Goal: Communication & Community: Answer question/provide support

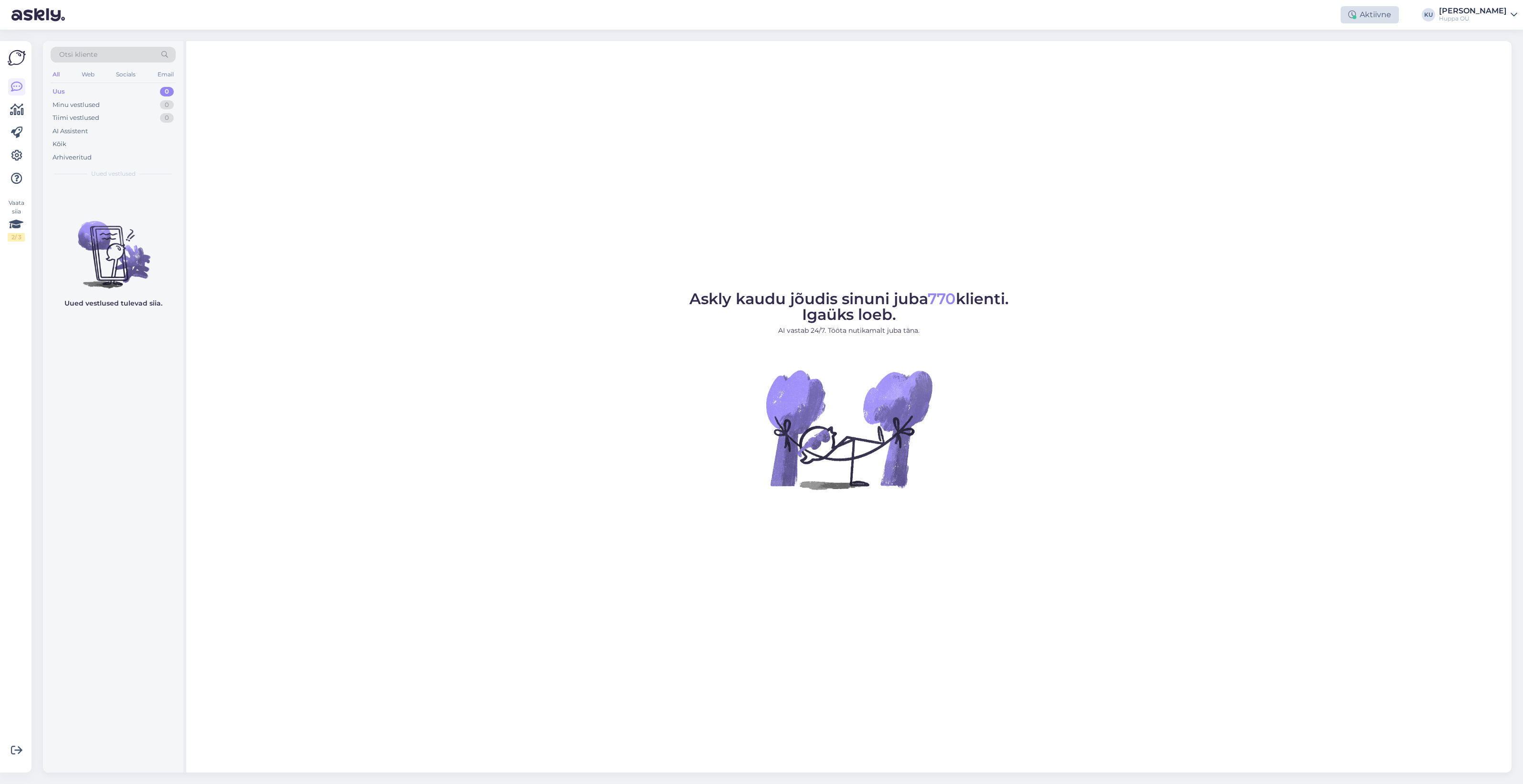
click at [1361, 9] on div "Aktiivne" at bounding box center [1369, 15] width 58 height 17
click at [1367, 57] on button "30 minutit" at bounding box center [1370, 59] width 43 height 10
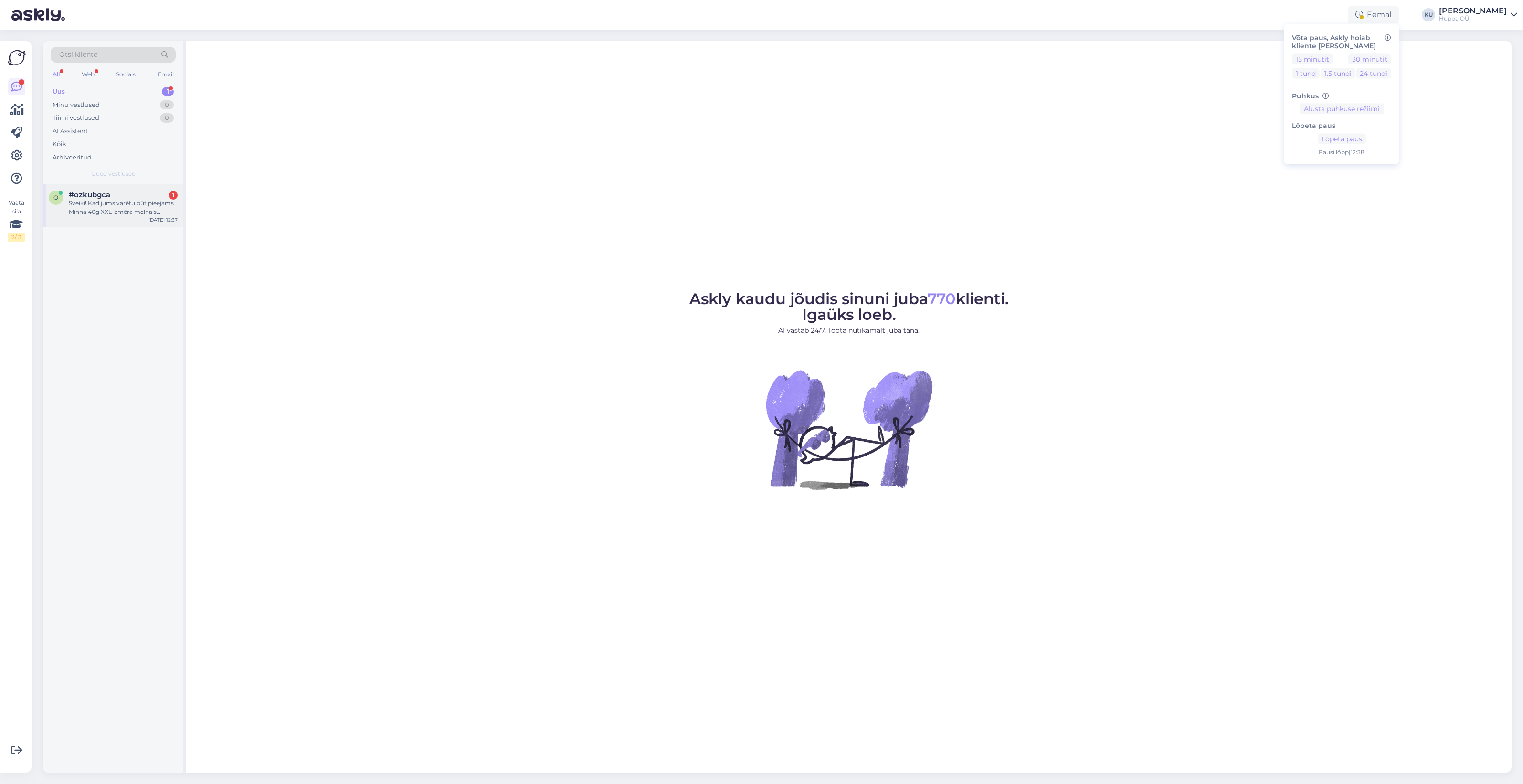
click at [92, 209] on div "Sveiki! Kad jums varētu būt pieejams Minna 40g XXL izmēra melnais modelis? Šodi…" at bounding box center [123, 207] width 109 height 17
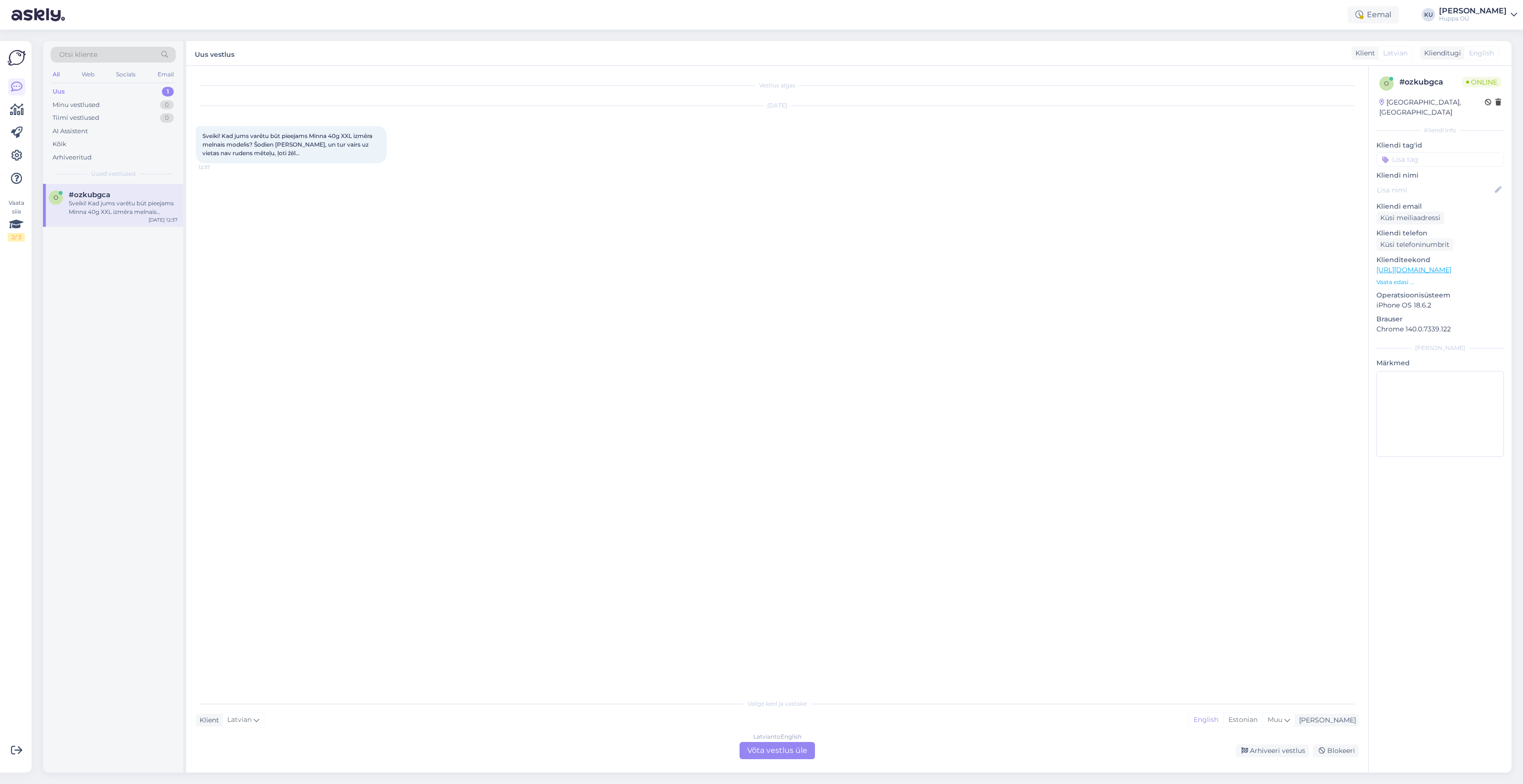
click at [779, 748] on div "Latvian to English Võta vestlus üle" at bounding box center [777, 750] width 76 height 17
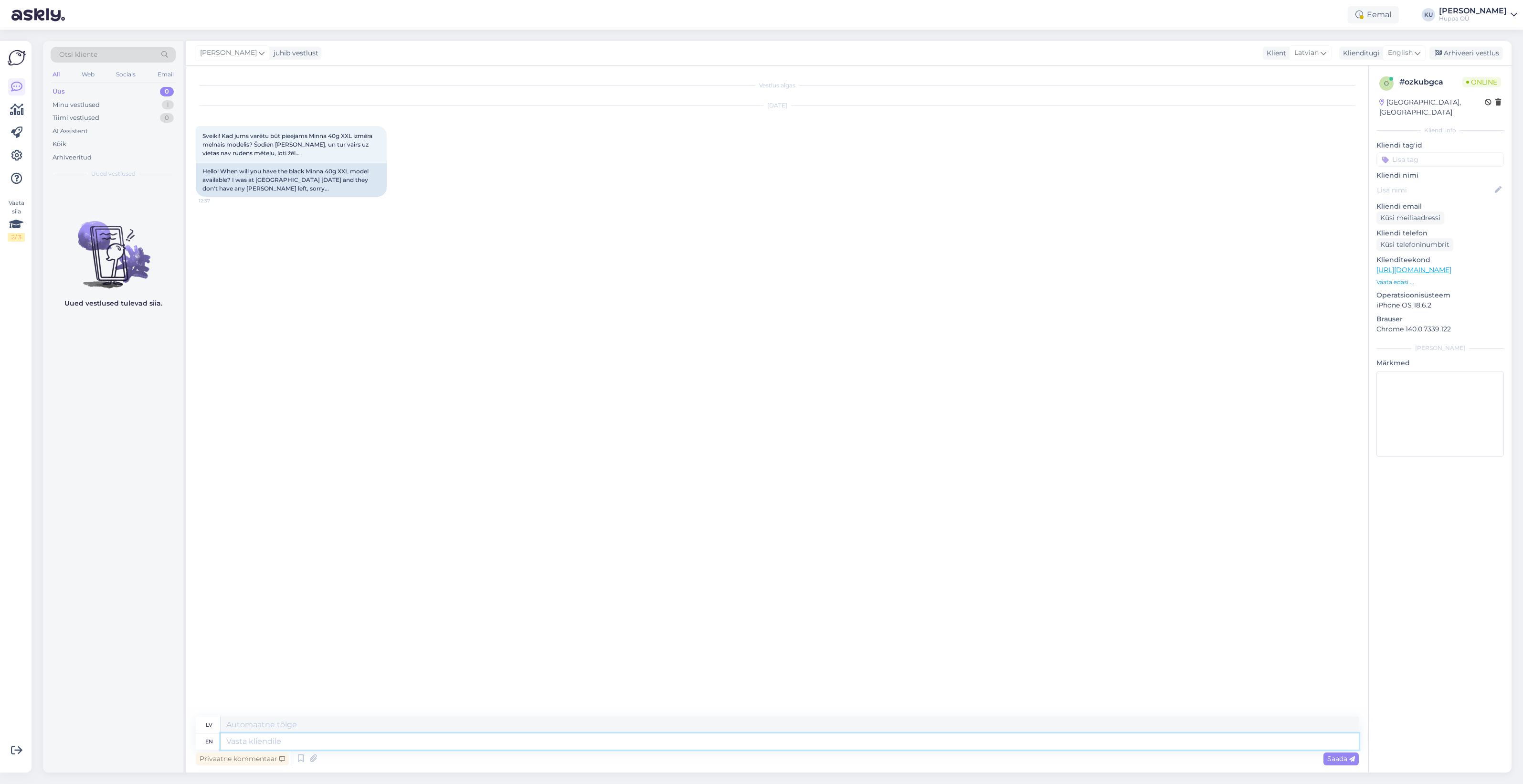
click at [392, 741] on textarea at bounding box center [790, 741] width 1139 height 16
click at [304, 741] on textarea at bounding box center [790, 741] width 1139 height 16
type textarea "Hi"
type textarea "Sveiki"
type textarea "Hi!"
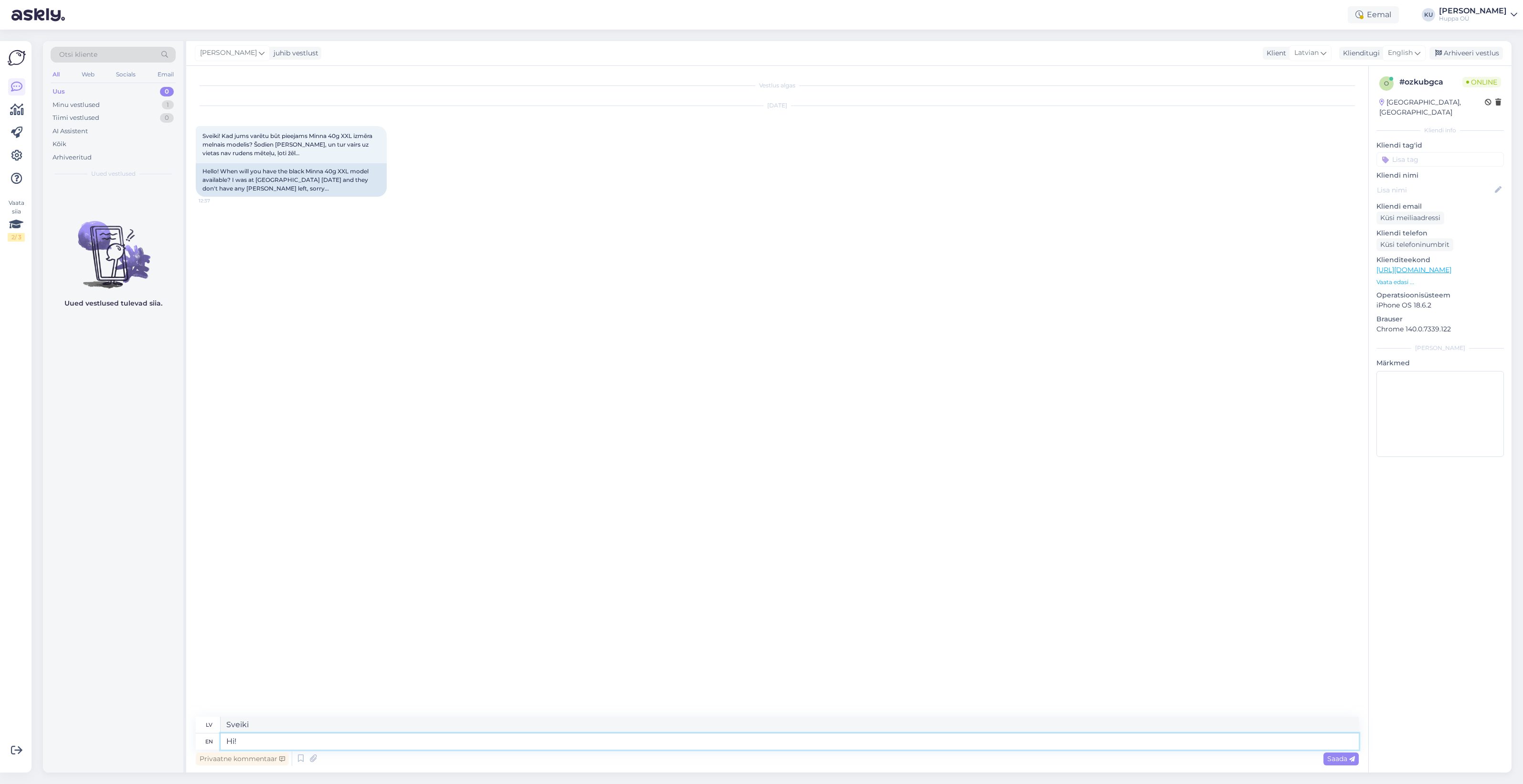
type textarea "Sveiki!"
type textarea "Hi! Let me"
type textarea "Sveiki! Ļaujiet"
type textarea "Hi! Let me ch"
type textarea "Sveiki! Ļaujiet man"
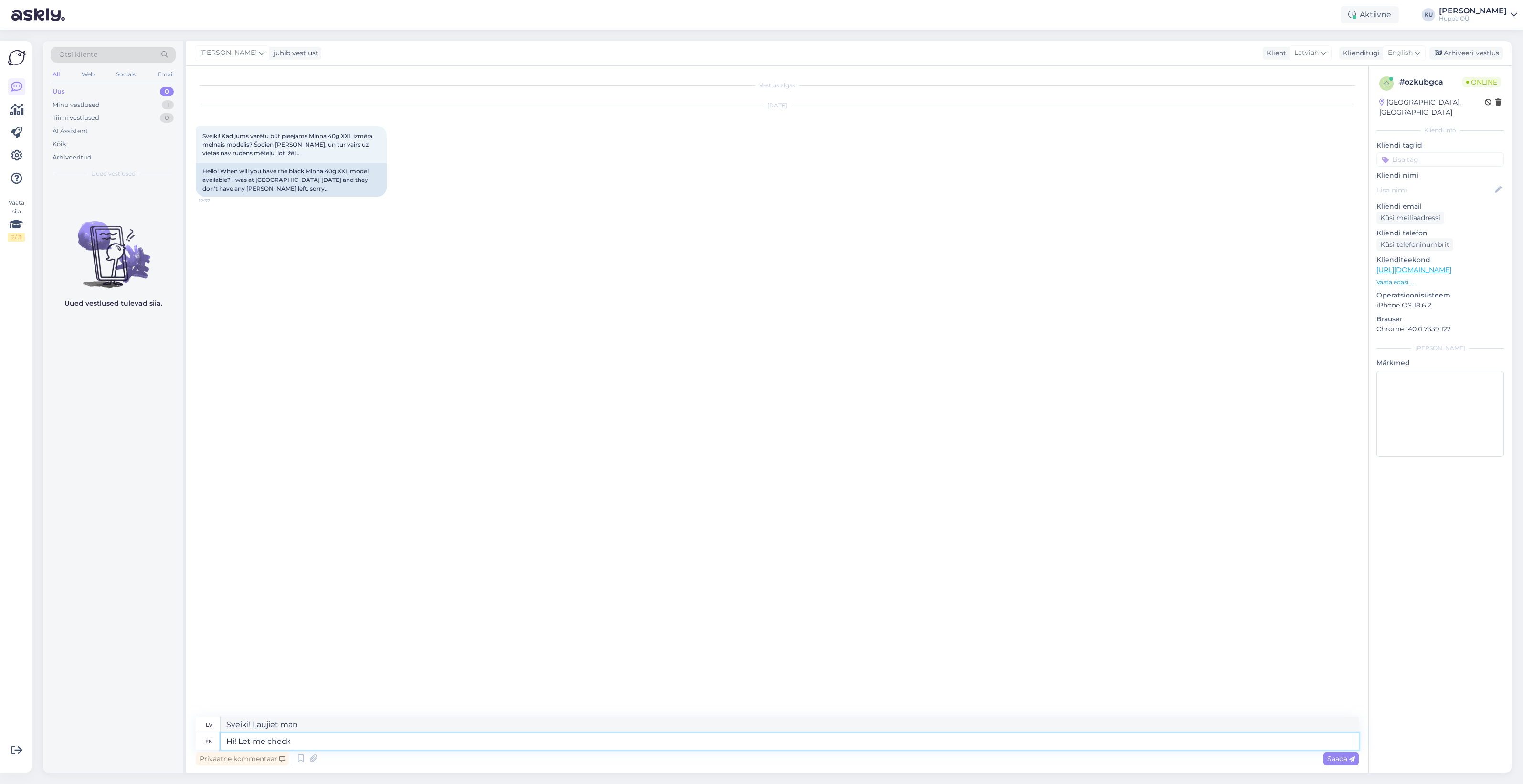
type textarea "Hi! Let me check i"
type textarea "Sveiki! Ļaujiet man pārbaudīt"
type textarea "Hi! Let me check if it"
type textarea "Sveiki! Ļaujiet man pārbaudīt, vai"
type textarea "Hi! Let me check if it's no"
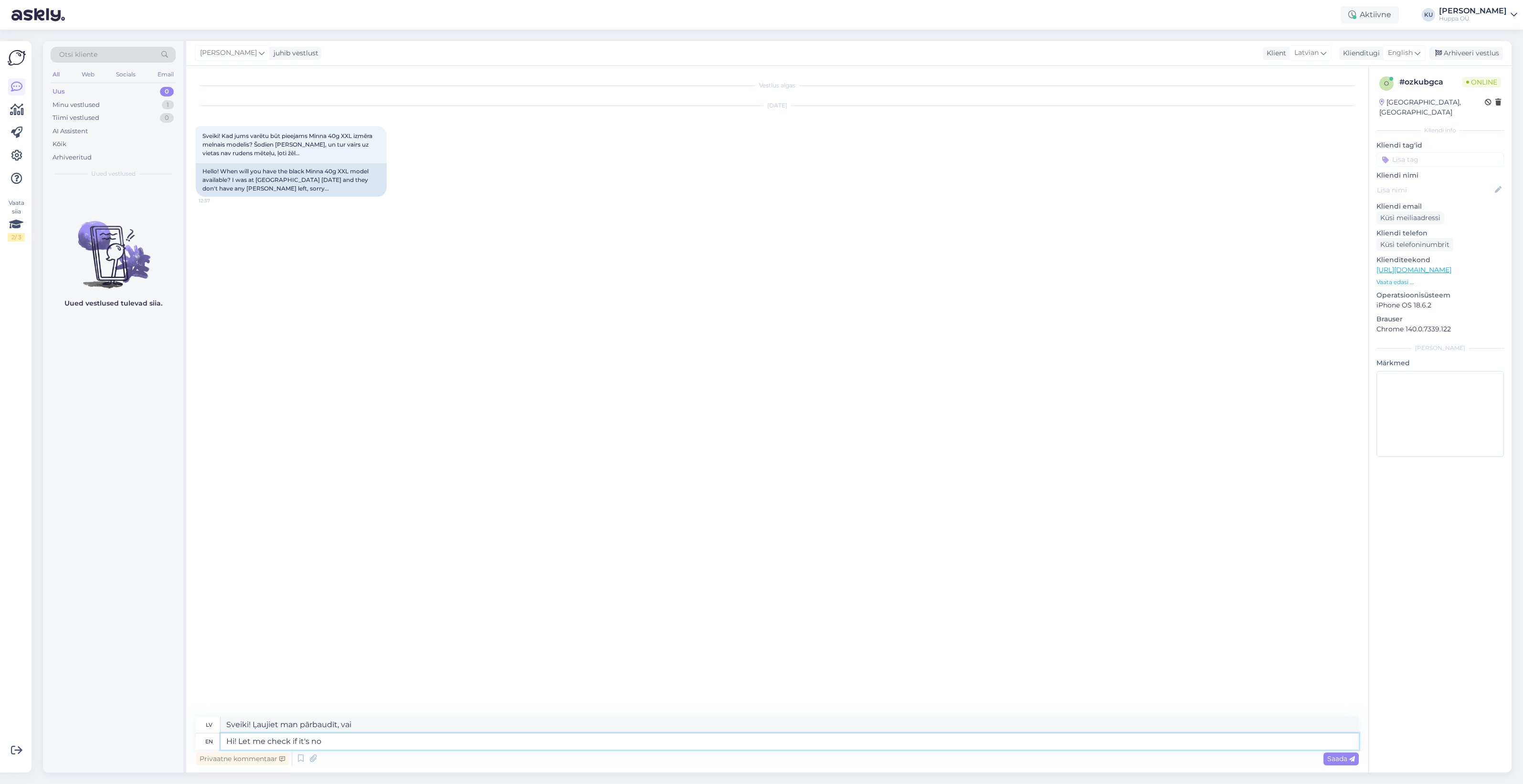
type textarea "Sveiki! Ļaujiet man pārbaudīt, vai tas ir"
type textarea "Hi! Let me check if it's not i"
type textarea "Sveiki! Ļauj man pārbaudīt, [PERSON_NAME] nav."
type textarea "Hi! Let me check if it's not in a"
type textarea "Sveiki! [PERSON_NAME], vai nav iekšā."
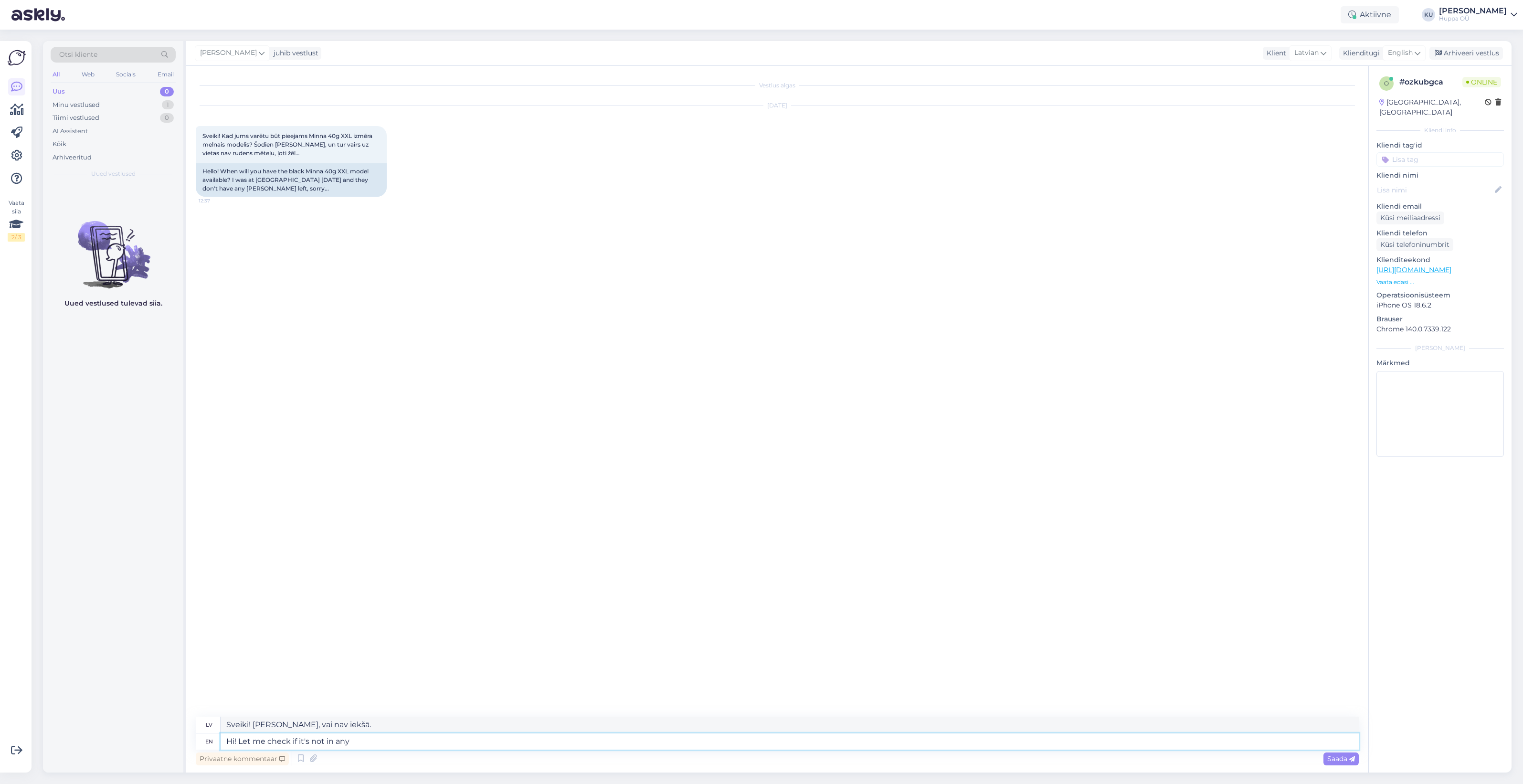
type textarea "Hi! Let me check if it's not in any o"
type textarea "Sveiki! Ļaujiet man pārbaudīt, vai tas nav nevienā."
type textarea "Hi! Let me check if it's not in any other s"
type textarea "Sveiki! [PERSON_NAME], vai tas nav nekur citur."
type textarea "Hi! Let me check if it's not in any other store o"
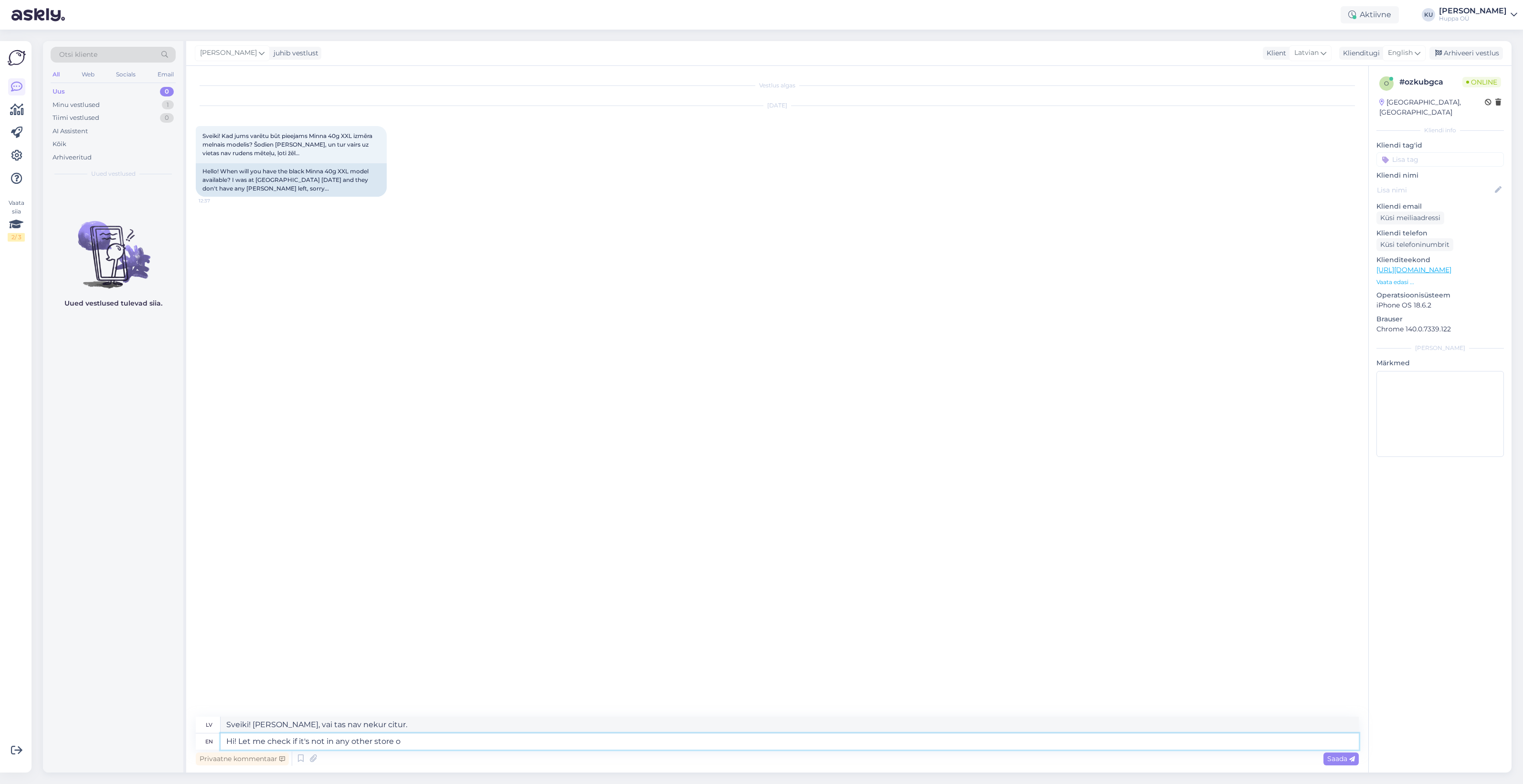
type textarea "Sveiki! [PERSON_NAME], vai tas nav kādā citā veikalā."
type textarea "Hi! Let me check if it's not in any other store or i"
type textarea "Sveiki! Ļaujiet man pārbaudīt, vai tas nav kādā citā veikalā vai"
type textarea "Hi! Let me check if it's not in any other store or in o"
type textarea "Sveiki! Ļaujiet man pārbaudīt, vai tas nav kādā citā veikalā vai iekšā"
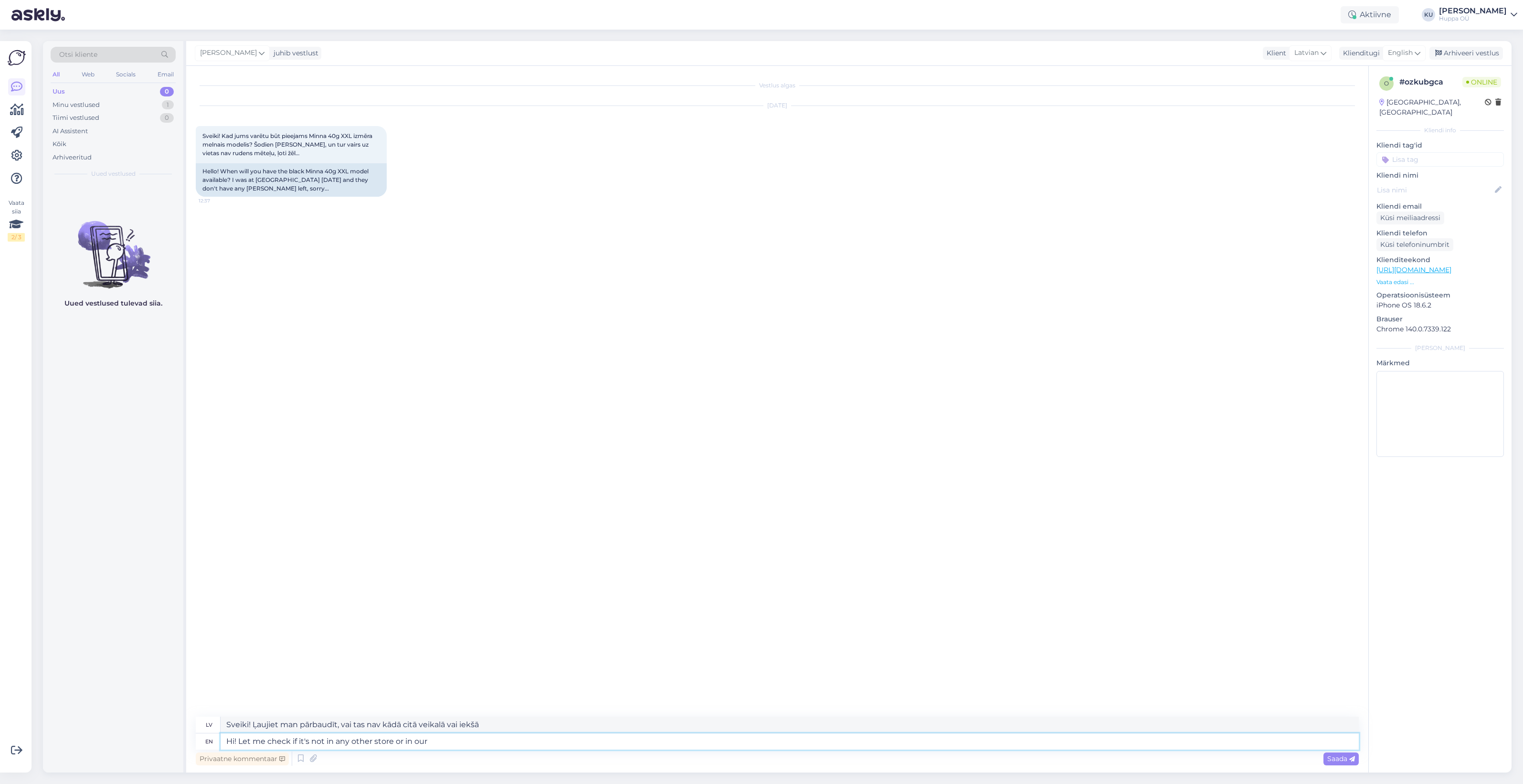
type textarea "Hi! Let me check if it's not in any other store or in our r"
type textarea "Sveiki! [PERSON_NAME], vai tas nav nevienā citā veikalā [PERSON_NAME] veikalā."
type textarea "Hi! Let me check if it's not in any other store or in our resellers sh"
type textarea "Sveiki! Pārbaudīšu, vai tas nav kādā citā veikalā vai pie mūsu izplatītājiem."
type textarea "Hi! Let me check if it's not in any other store or in our resellers shops."
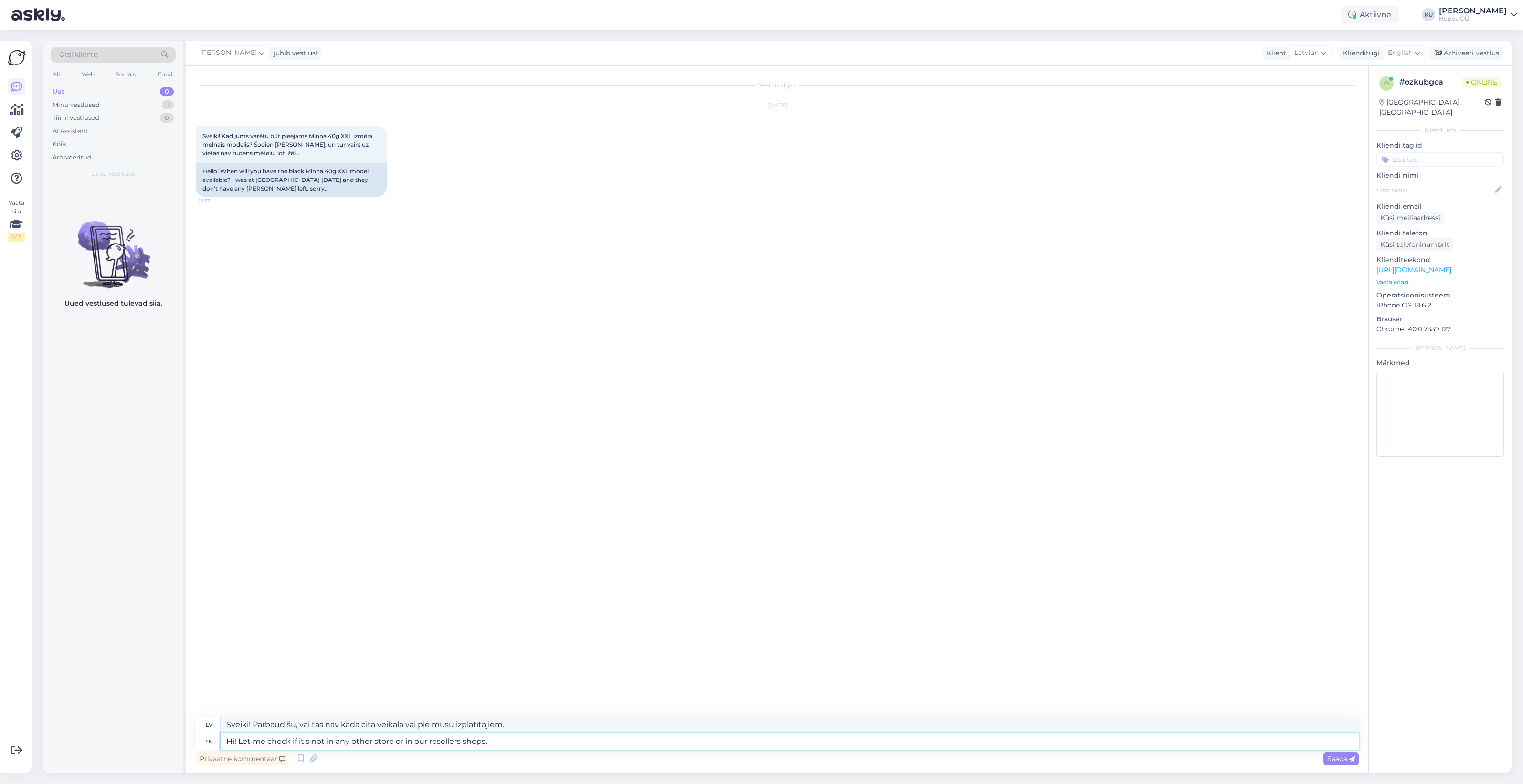
type textarea "Sveiki! Pārbaudīšu, vai tas nav kādā citā veikalā [PERSON_NAME] izplatītāju vei…"
type textarea "Hi! Let me check if it's not in any other store or in our resellers shops. It's…"
type textarea "Sveiki! Ļaujiet man pārbaudīt, vai tas nav kādā citā veikalā [PERSON_NAME] izpl…"
type textarea "Hi! Let me check if it's not in any other store or in our resellers shops. It's…"
type textarea "Sveiki! Pārbaudīšu, vai tas nav kādā citā veikalā [PERSON_NAME] izplatītāju vei…"
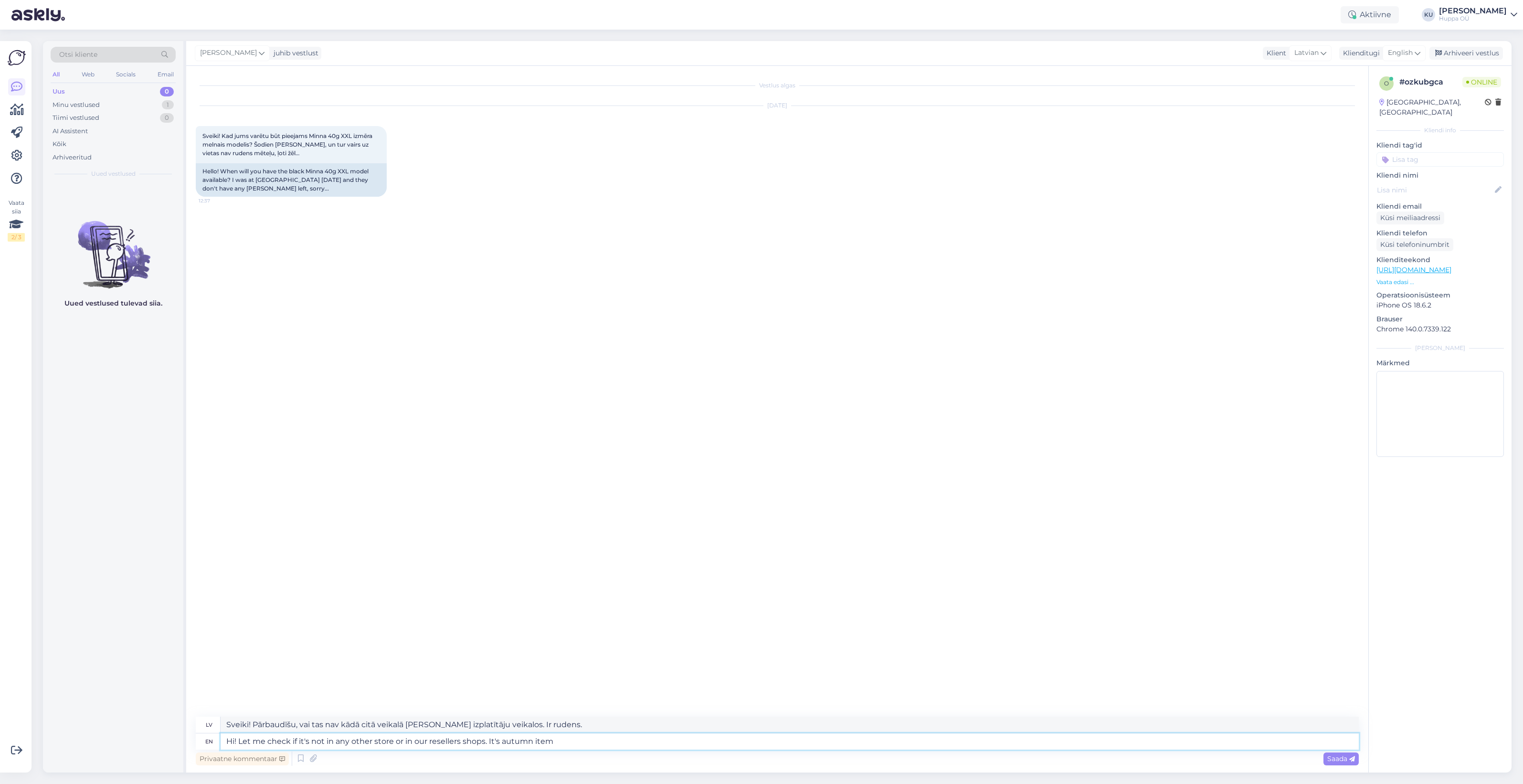
type textarea "Hi! Let me check if it's not in any other store or in our resellers shops. It's…"
type textarea "Sveiki! Pārbaudīšu, vai tas nav kādā citā veikalā [PERSON_NAME] izplatītāju vei…"
type textarea "Hi! Let me check if it's not in any other store or in our resellers shops. It's…"
type textarea "Sveiki! Pārbaudīšu, vai tas nav kādā citā veikalā [PERSON_NAME] izplatītāju vei…"
type textarea "Hi! Let me check if it's not in any other store or in our resellers shops. It's…"
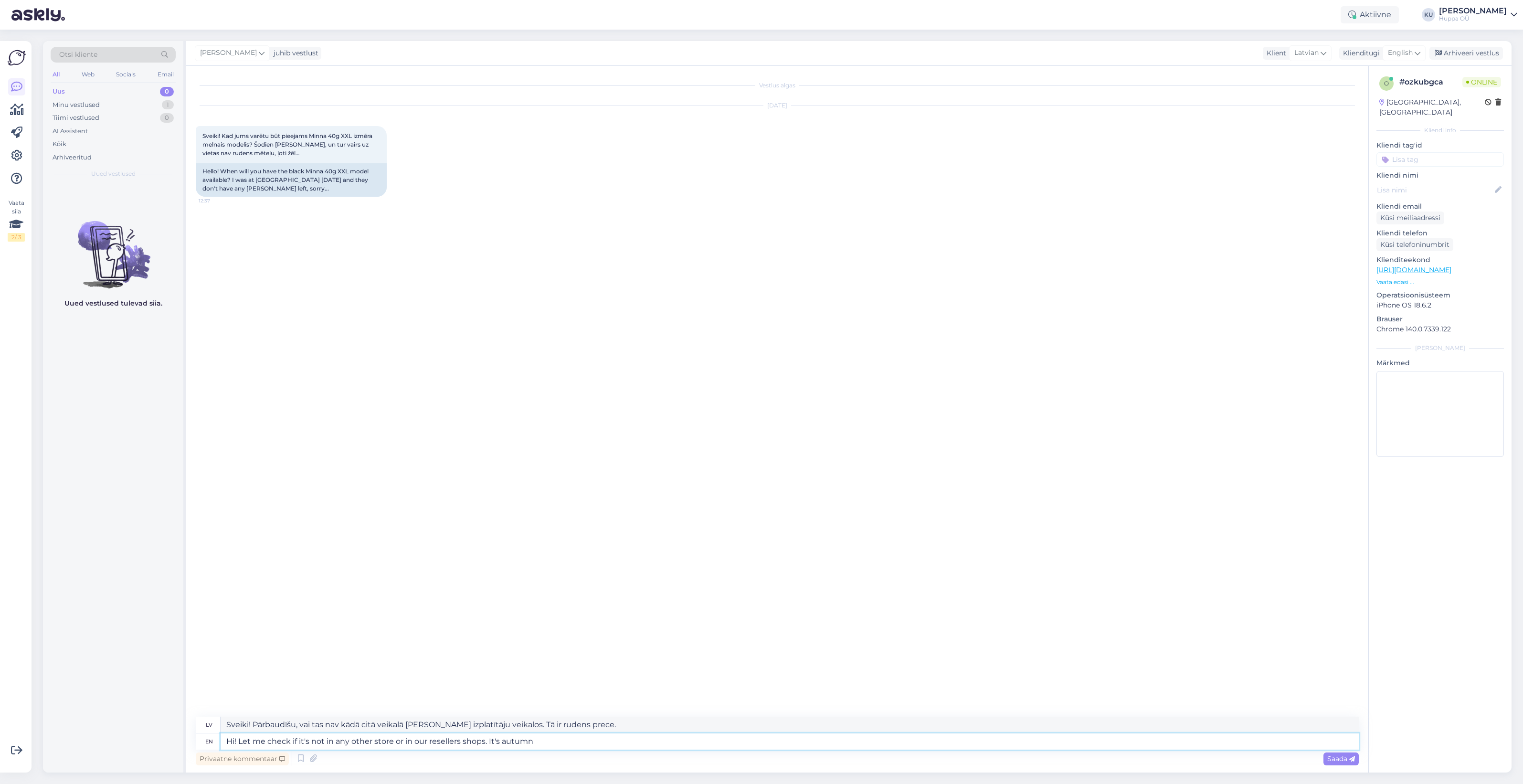
type textarea "Sveiki! Pārbaudīšu, vai tas nav kādā citā veikalā [PERSON_NAME] izplatītāju vei…"
type textarea "Hi! Let me check if it's not in any other store or in our resellers shops. It's…"
type textarea "Sveiki! Pārbaudīšu, vai tas nav kādā citā veikalā [PERSON_NAME] izplatītāju vei…"
type textarea "Hi! Let me check if it's not in any other store or in our resellers shops. I"
type textarea "Sveiki! Ļaujiet man pārbaudīt, vai tas nav kādā citā veikalā [PERSON_NAME] izpl…"
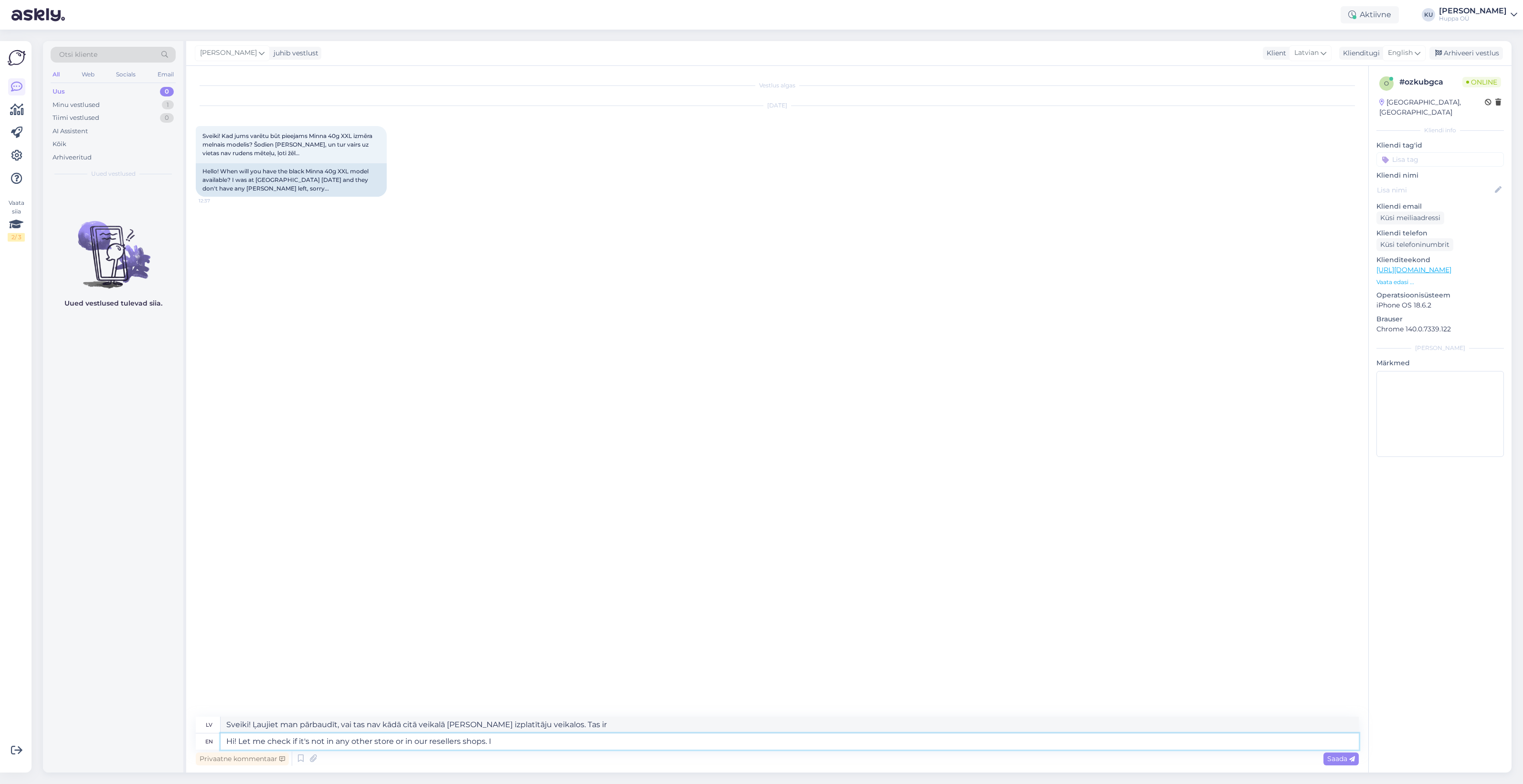
type textarea "Hi! Let me check if it's not in any other store or in our resellers shops."
type textarea "Sveiki! Pārbaudīšu, vai tas nav kādā citā veikalā [PERSON_NAME] izplatītāju vei…"
type textarea "Hi! Let me check if it's not in any other store or in our resellers shops."
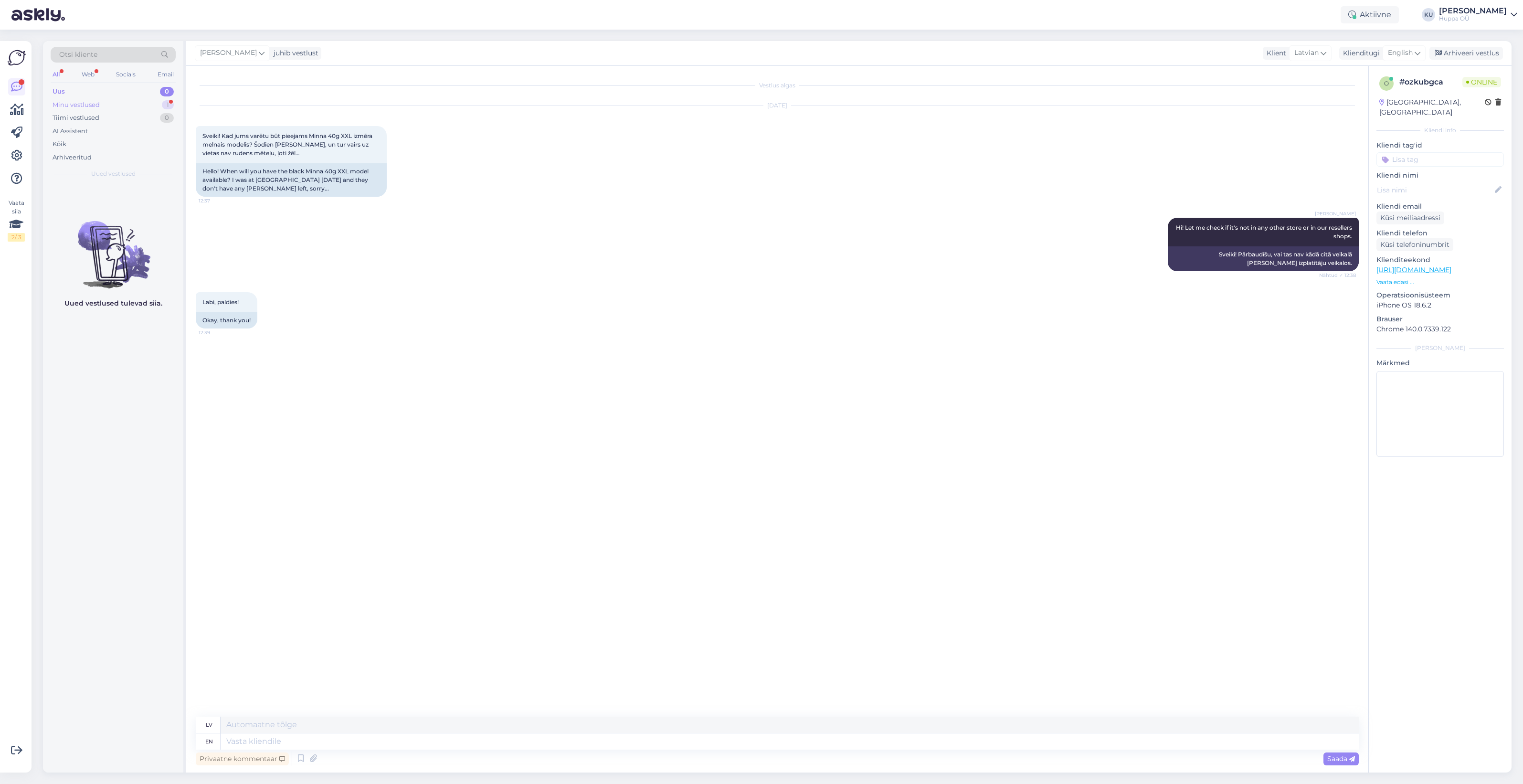
click at [96, 99] on div "Minu vestlused 1" at bounding box center [113, 105] width 125 height 13
click at [100, 201] on div "Labi, paldies!" at bounding box center [123, 203] width 109 height 9
click at [273, 733] on textarea at bounding box center [790, 741] width 1139 height 16
type textarea "Can't f"
type textarea "Nevaru"
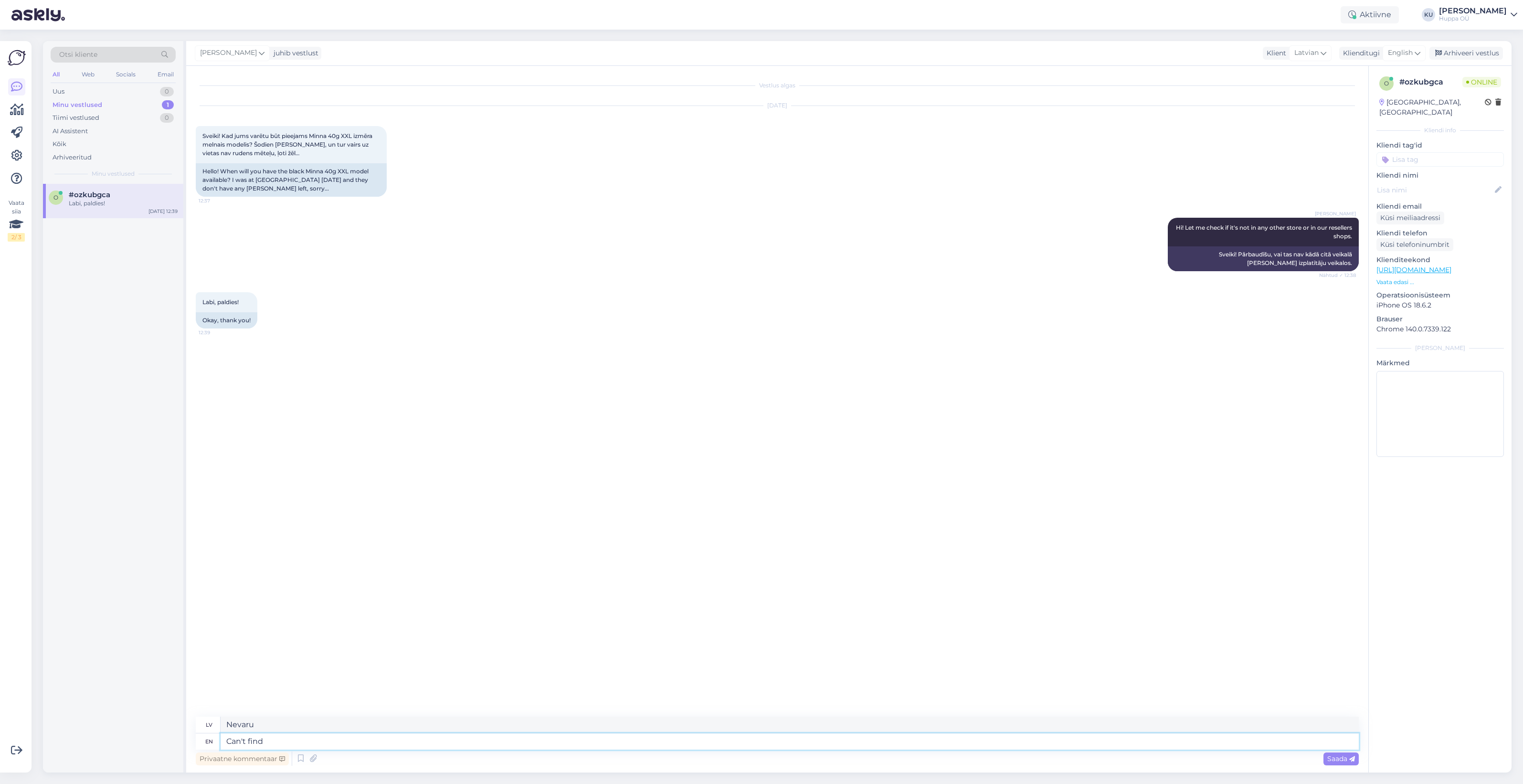
type textarea "Can't find t"
type textarea "Nevaru atrast"
type textarea "Can't find the 40g op"
type textarea "Nevaru atrast 40 g"
type textarea "Can't find the 40g option an"
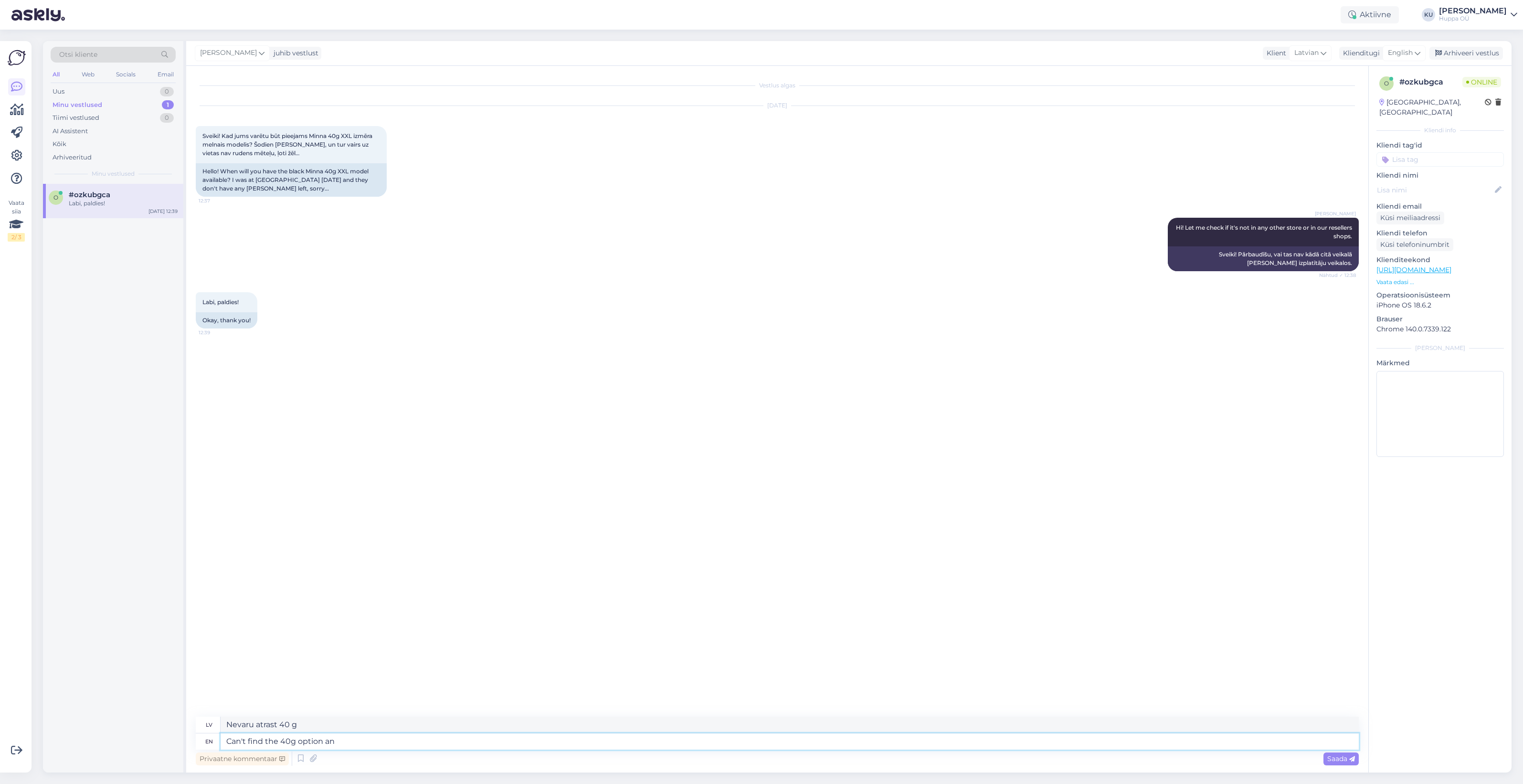
type textarea "Nevaru atrast 40 g variantu."
type textarea "Can't find the 40g option anywhere"
type textarea "Nekur nevaru atrast 40 g variantu."
type textarea "Can't find the 40g option anywhere.."
type textarea "anywhere.."
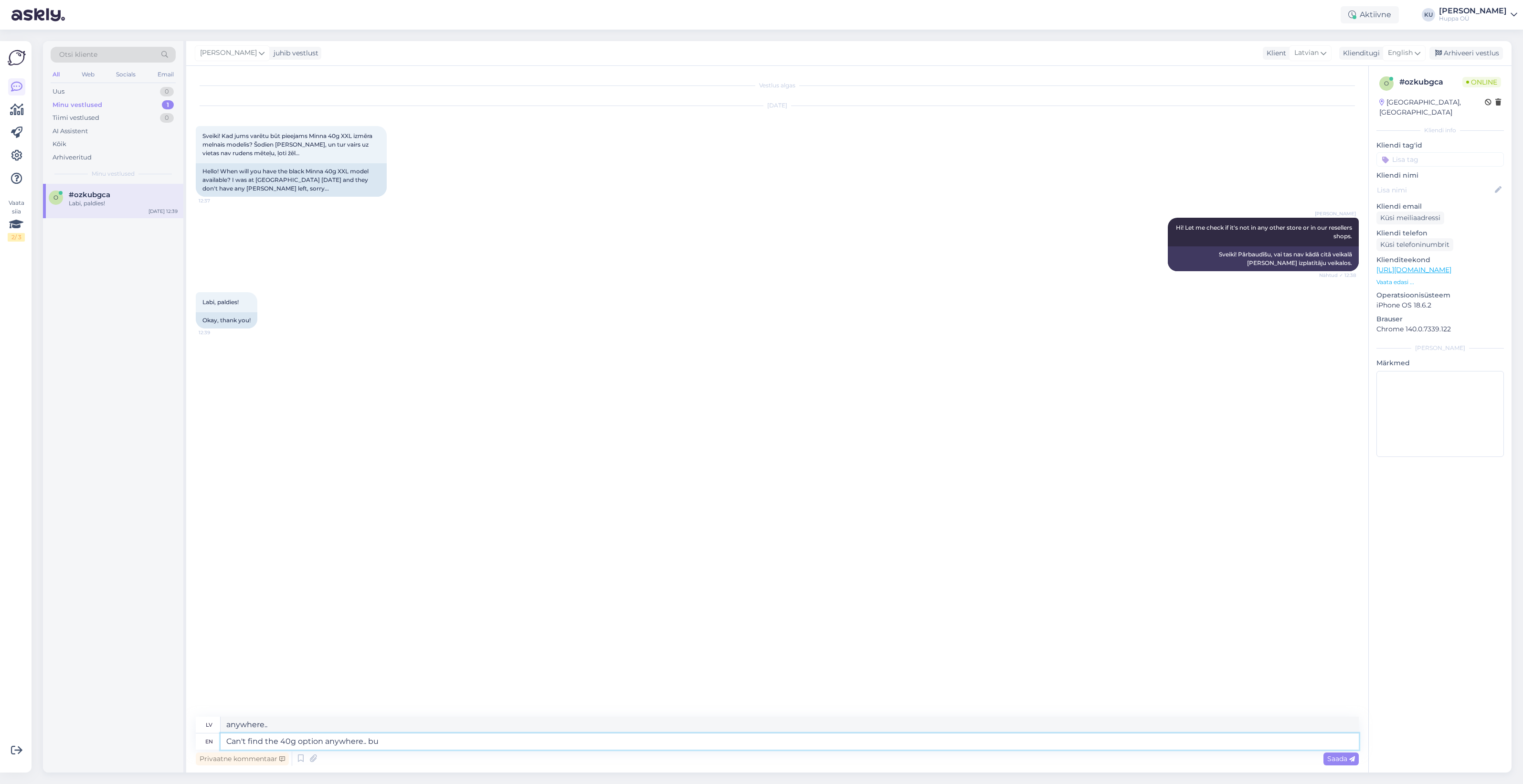
type textarea "Can't find the 40g option anywhere.. but"
type textarea "anywhere.. bet"
type textarea "Can't find the 40g option anywhere.. but are y"
type textarea "anywhere.. bet ir"
type textarea "Can't find the 40g option anywhere.. but are you d"
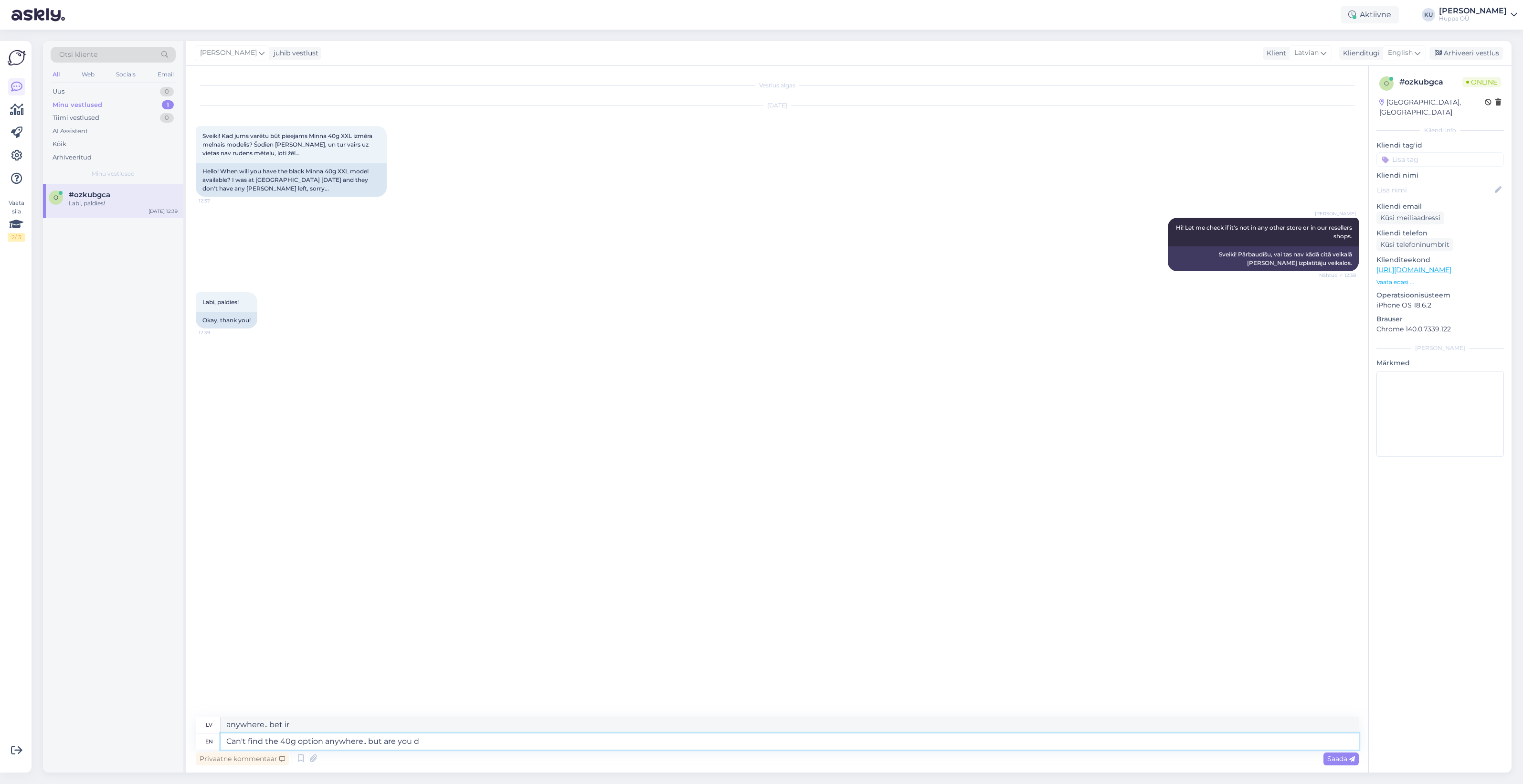
type textarea "anywhere.. bet vai tu esi"
type textarea "Can't find the 40g option anywhere.. but are you dure yo"
type textarea "anywhere.. bet vai tu to dari?"
type textarea "Can't find the 40g option anywhere.. but are you dure you don't wa"
type textarea "anywhere.. bet vai tiešām tā nav?"
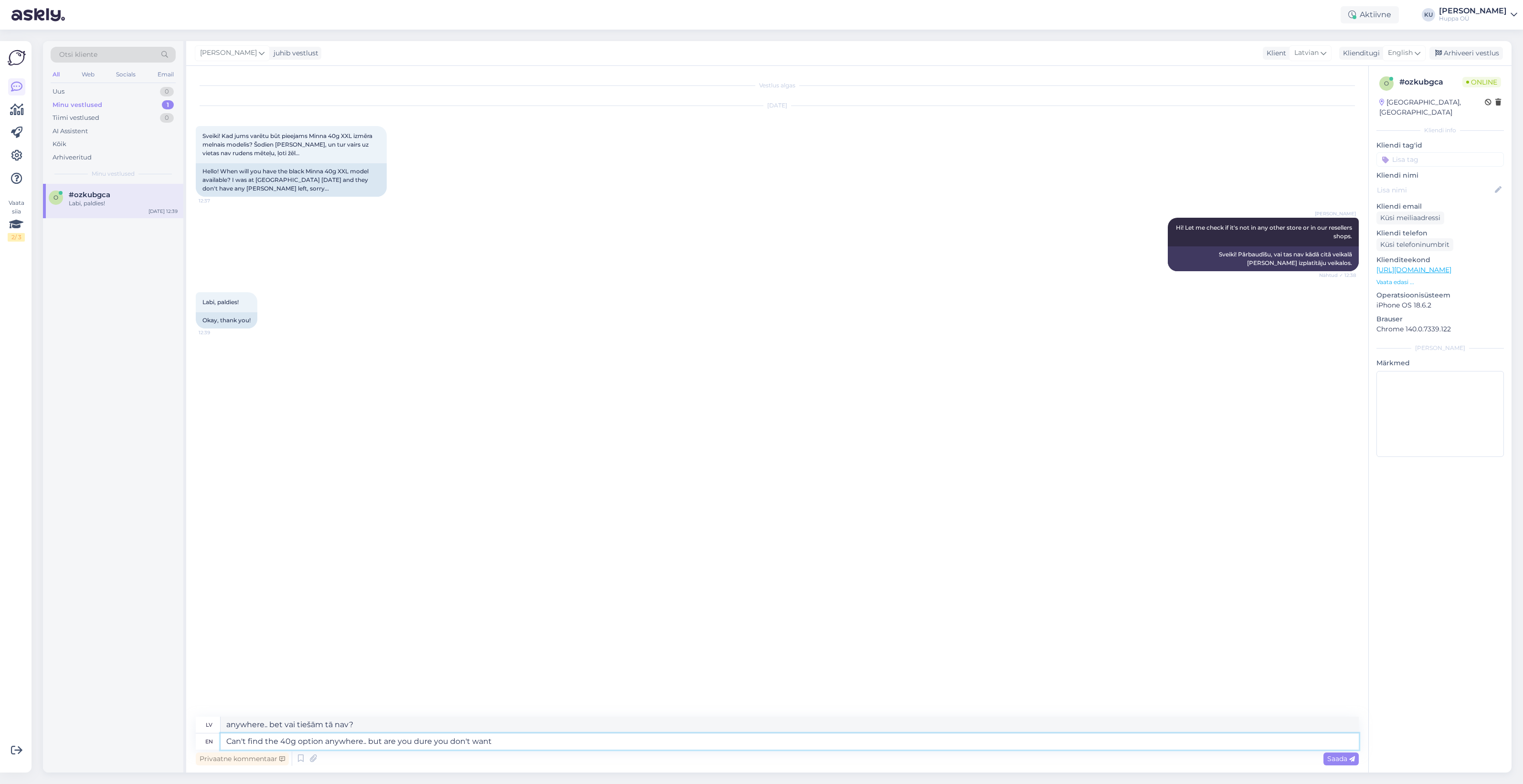
type textarea "Can't find the 40g option anywhere.. but are you dure you don't want"
type textarea "anywhere.. bet vai tiešām nevēlaties?"
type textarea "Can't find the 40g option anywhere.. but are you dure you don't want 100g op"
type textarea "anywhere.. bet vai tiešām nevēlies 100 g?"
type textarea "Can't find the 40g option anywhere.. but are you dure you don't want 100g optio…"
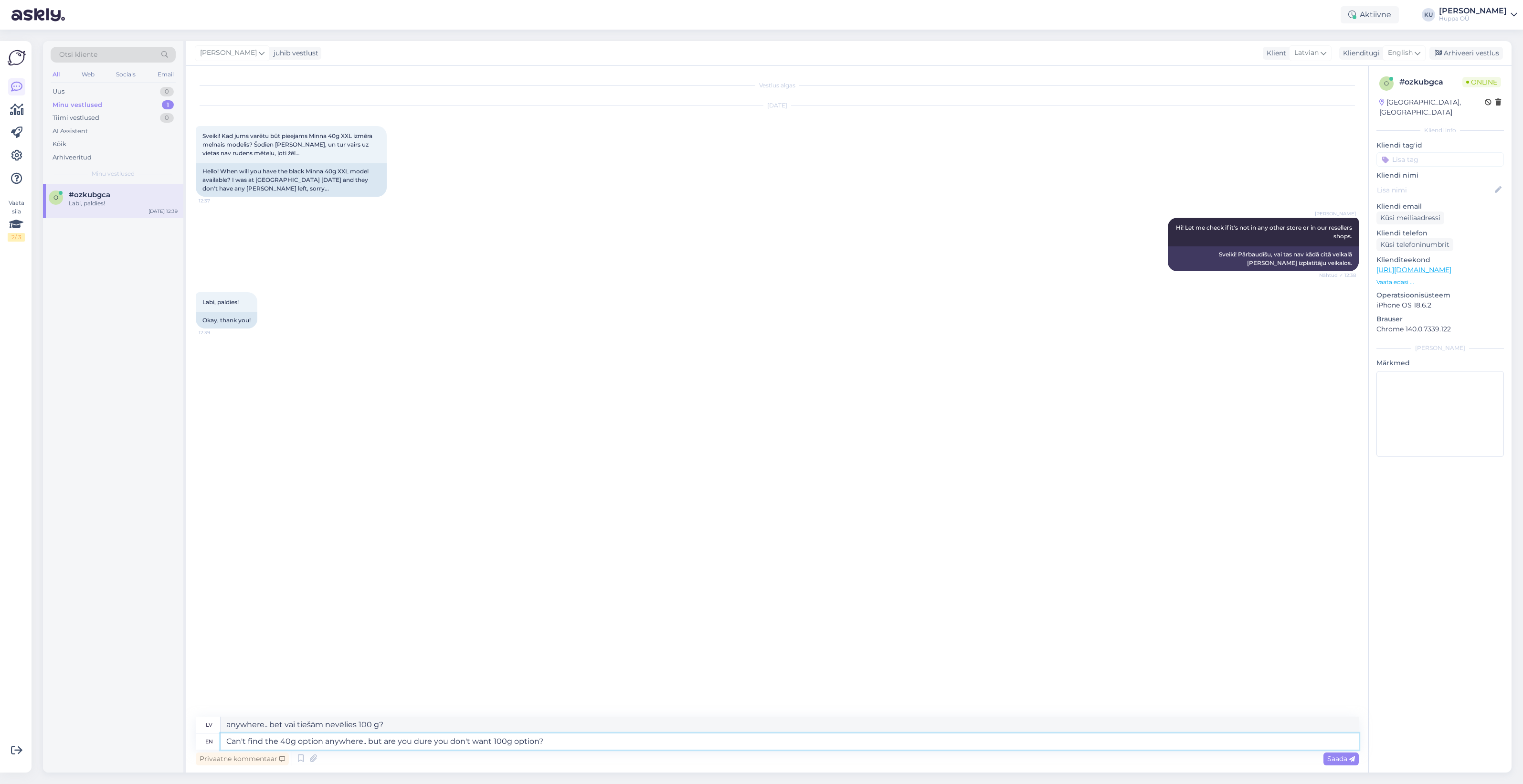
type textarea "anywhere.. bet vai tiešām nevēlaties 100 g variantu?"
type textarea "Can't find the 40g option anywhere.. but are you dure you don't want 100g optio…"
type textarea "anywhere.. bet vai tiešām nevēlaties 100 g variantu? Tas ir..."
type textarea "Can't find the 40g option anywhere.. but are you dure you don't want 100g optio…"
type textarea "anywhere.. bet vai tiešām nevēlaties 100 g variantu? Tas ir paredzēts..."
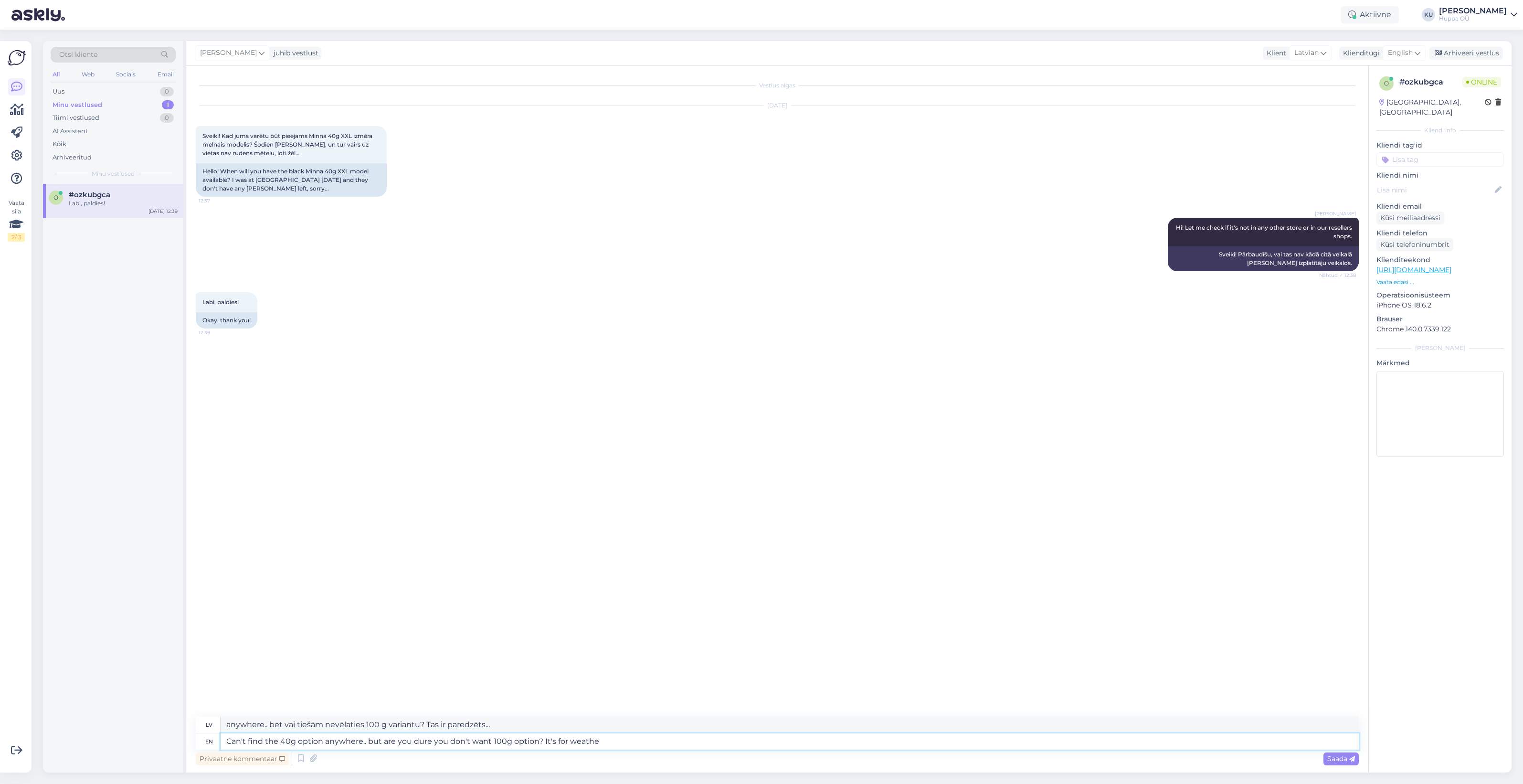
type textarea "Can't find the 40g option anywhere.. but are you dure you don't want 100g optio…"
type textarea "anywhere.. bet vai tiešām nevēlaties 100 g variantu? Tas ir laikapstākļu dēļ."
type textarea "Can't find the 40g option anywhere.. but are you dure you don't want 100g optio…"
type textarea "anywhere.. bet vai tiešām nevēlaties 100 g variantu? Tas ir laikapstākļiem +5."
type textarea "Can't find the 40g option anywhere.. but are you dure you don't want 100g optio…"
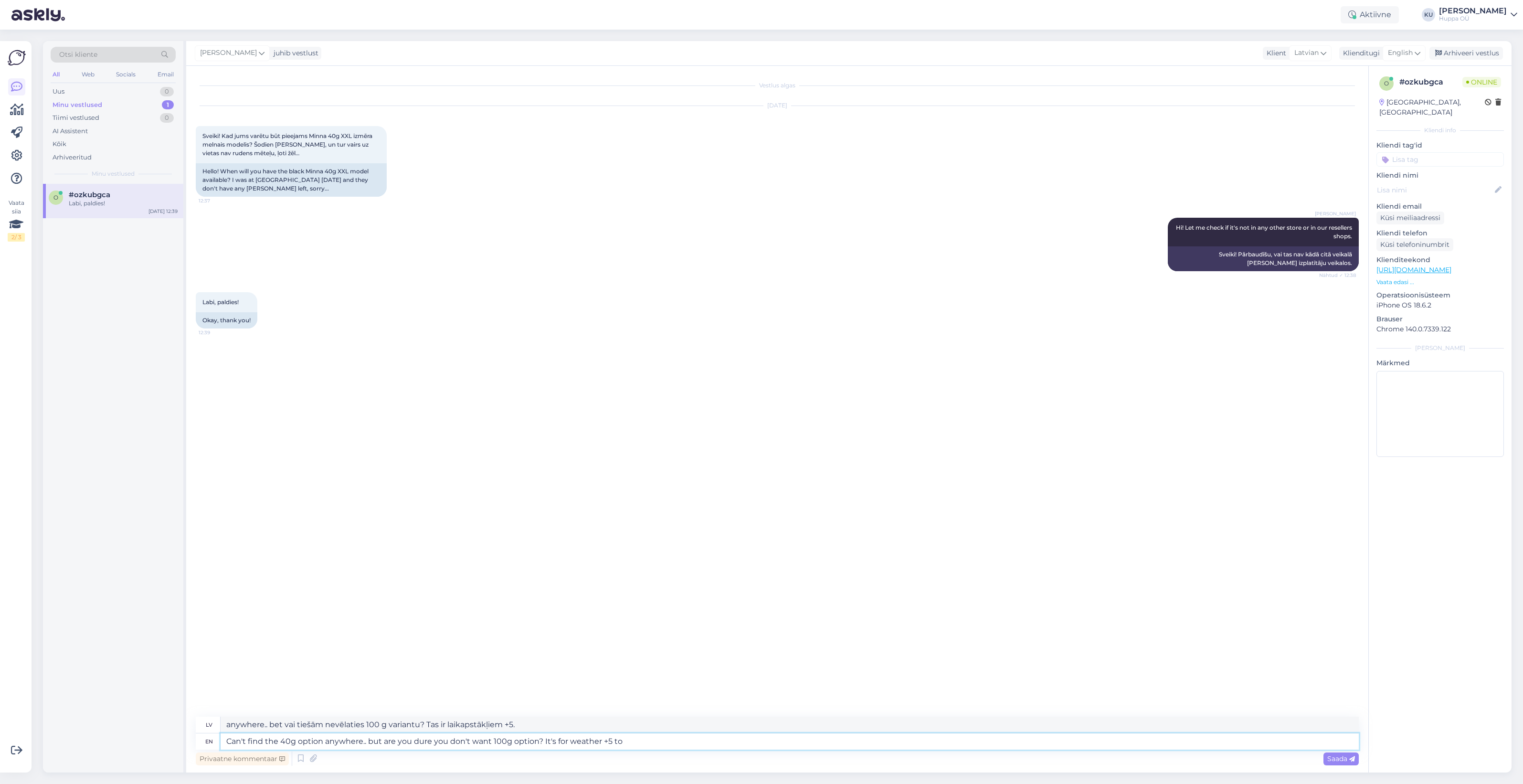
type textarea "anywhere.. bet vai tiešām nevēlaties 100 g variantu? Tas ir paredzēts laikapstā…"
type textarea "Can't find the 40g option anywhere.. but are you dure you don't want 100g optio…"
type textarea "anywhere.. bet vai tiešām nevēlaties 100 g variantu? Tas ir paredzēts laikapstā…"
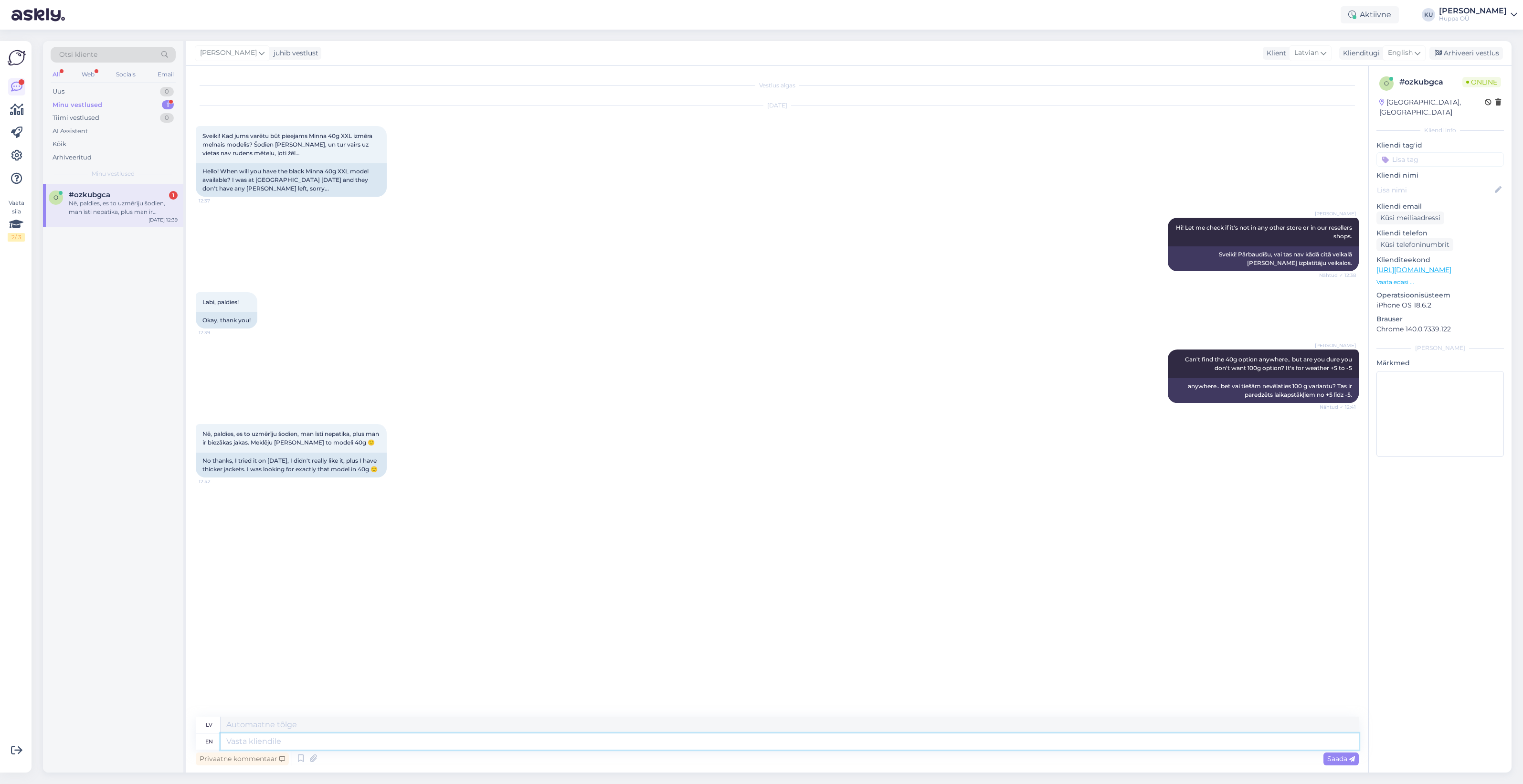
click at [259, 738] on textarea at bounding box center [790, 741] width 1139 height 16
type textarea "Ok, [GEOGRAPHIC_DATA]"
type textarea "Labi,"
type textarea "Ok, understandable"
type textarea "Labi, saprotami"
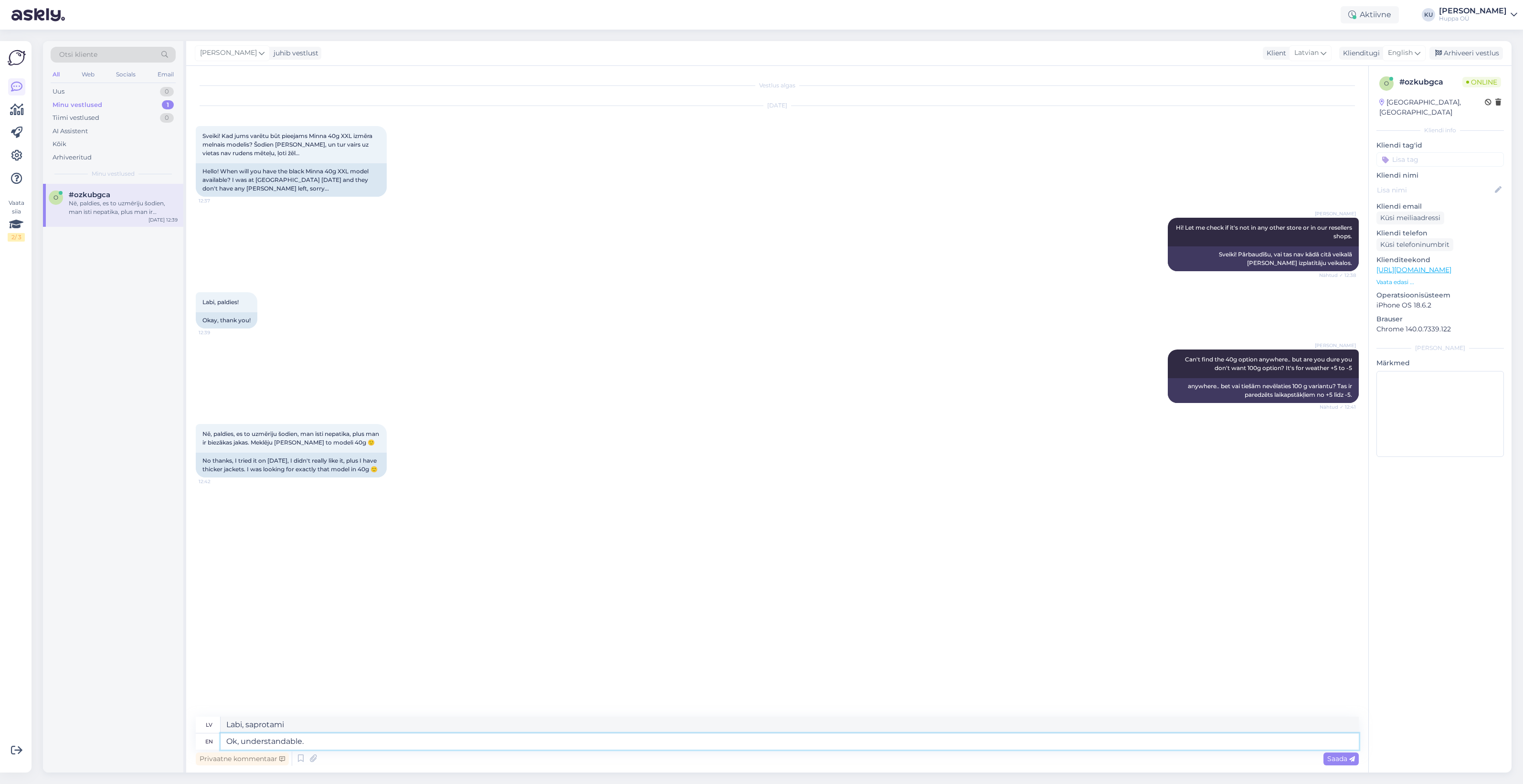
type textarea "Ok, understandable."
type textarea "Labi, saprotami."
type textarea "Ok, understandable. :)"
type textarea "Labi, saprotami. :)"
click at [1472, 54] on div "Arhiveeri vestlus" at bounding box center [1466, 53] width 74 height 13
